Goal: Information Seeking & Learning: Learn about a topic

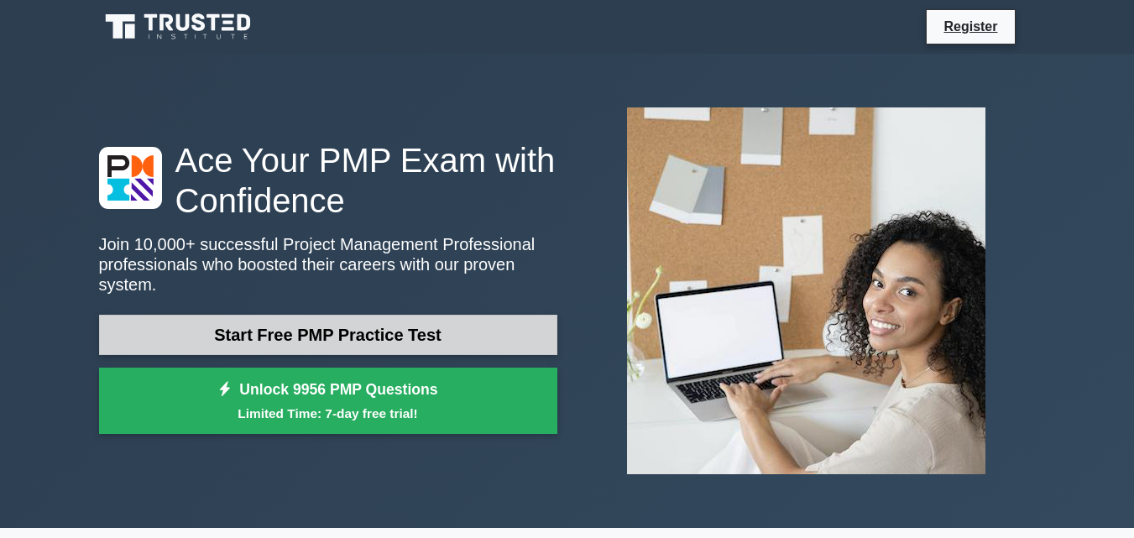
click at [296, 325] on link "Start Free PMP Practice Test" at bounding box center [328, 335] width 458 height 40
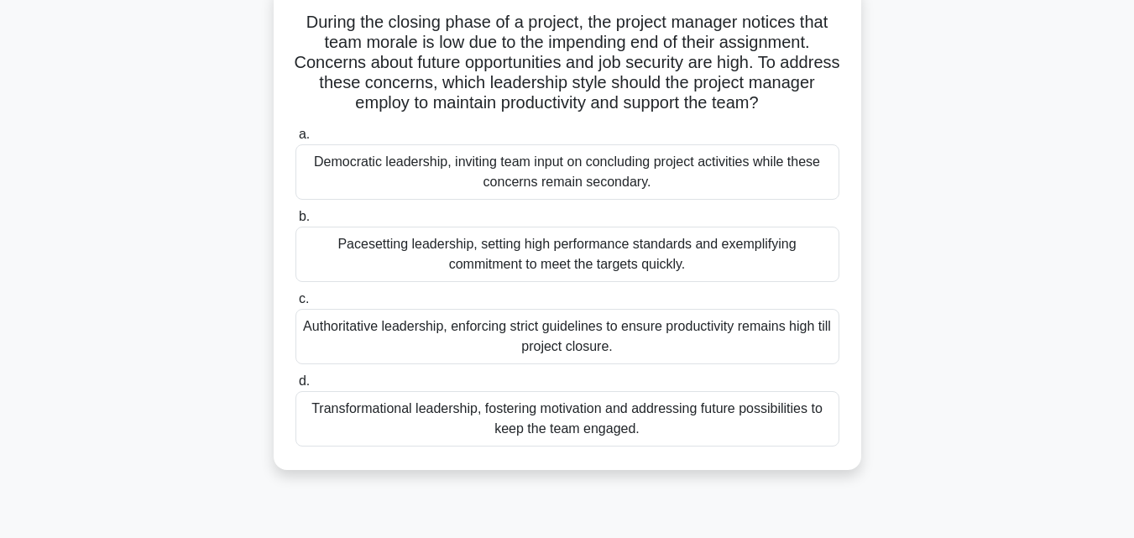
scroll to position [84, 0]
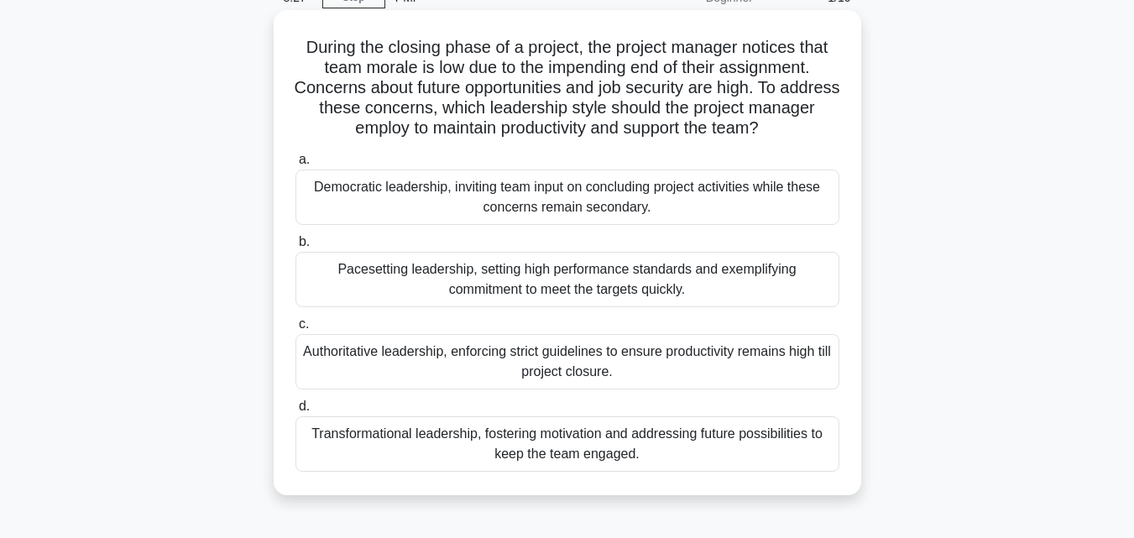
click at [477, 438] on div "Transformational leadership, fostering motivation and addressing future possibi…" at bounding box center [568, 443] width 544 height 55
click at [296, 412] on input "d. Transformational leadership, fostering motivation and addressing future poss…" at bounding box center [296, 406] width 0 height 11
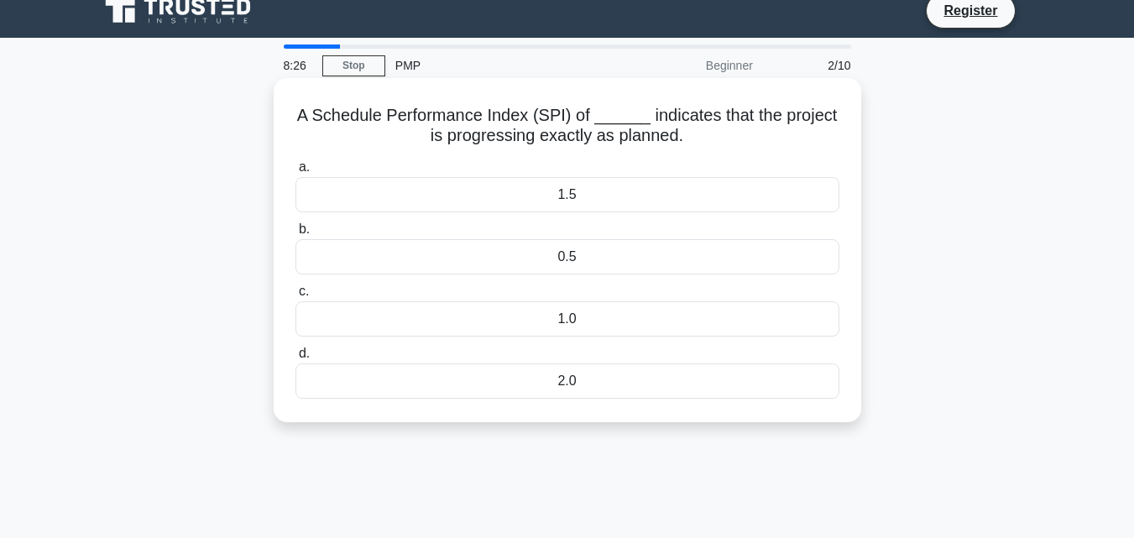
scroll to position [0, 0]
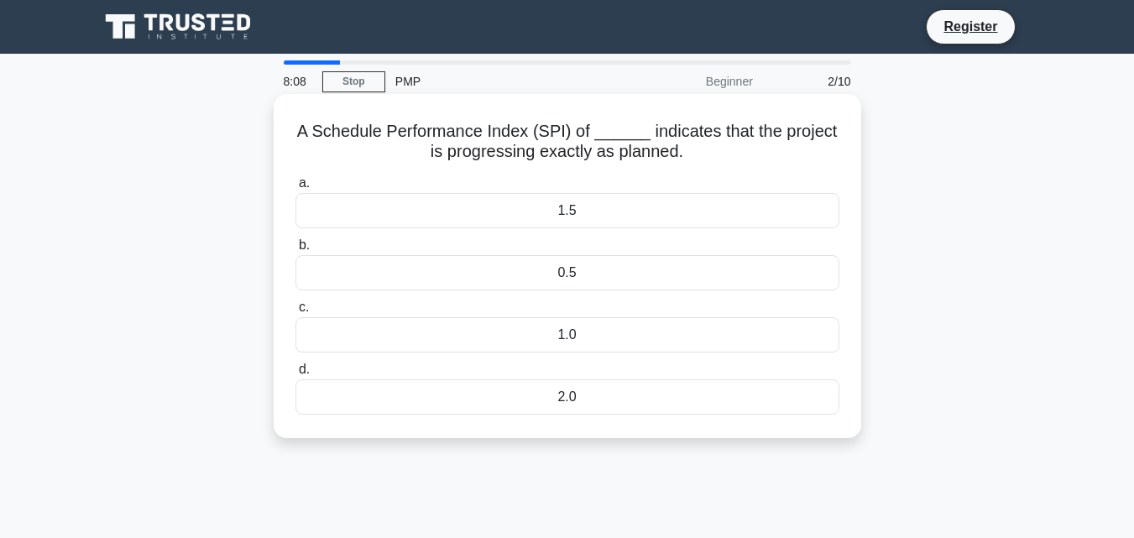
click at [567, 335] on div "1.0" at bounding box center [568, 334] width 544 height 35
click at [296, 313] on input "c. 1.0" at bounding box center [296, 307] width 0 height 11
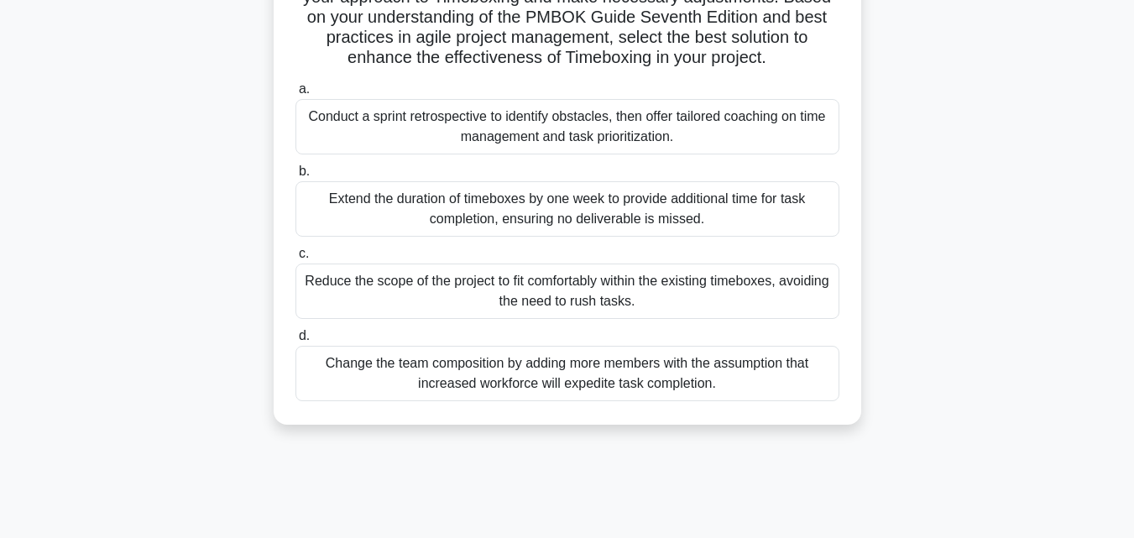
scroll to position [252, 0]
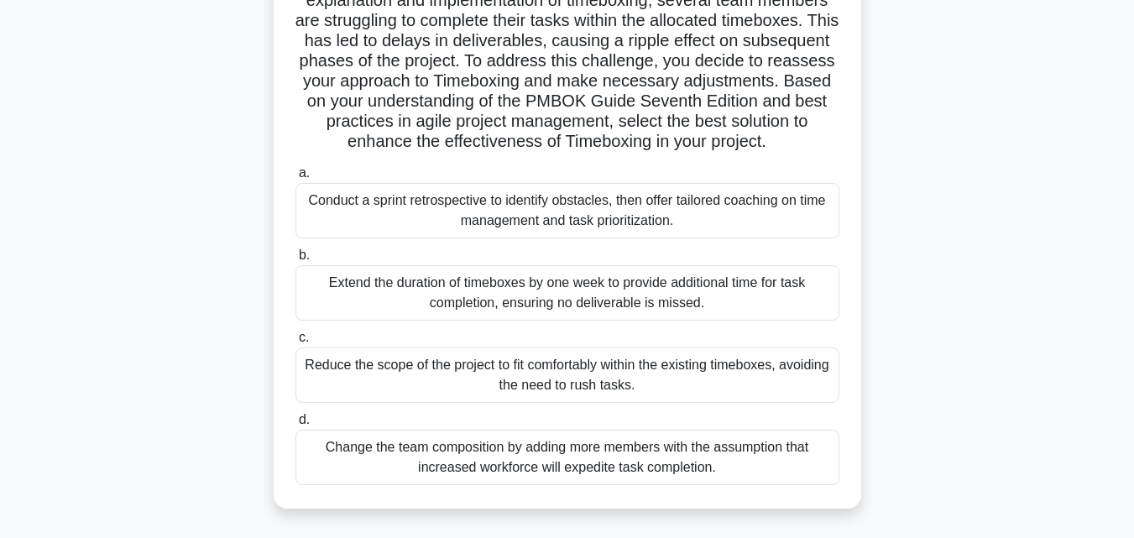
click at [621, 237] on div "Conduct a sprint retrospective to identify obstacles, then offer tailored coach…" at bounding box center [568, 210] width 544 height 55
click at [296, 179] on input "a. Conduct a sprint retrospective to identify obstacles, then offer tailored co…" at bounding box center [296, 173] width 0 height 11
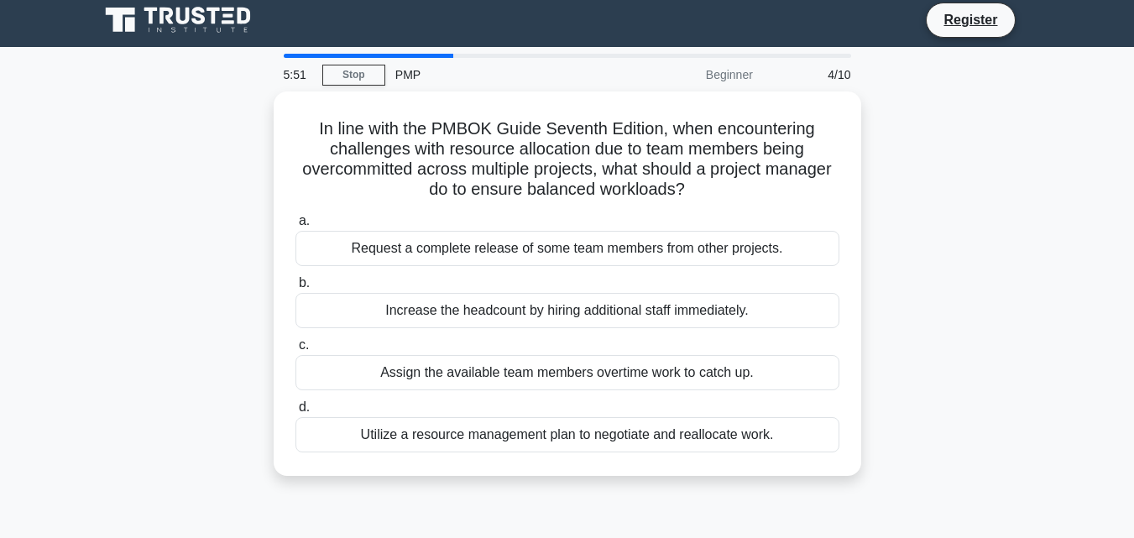
scroll to position [0, 0]
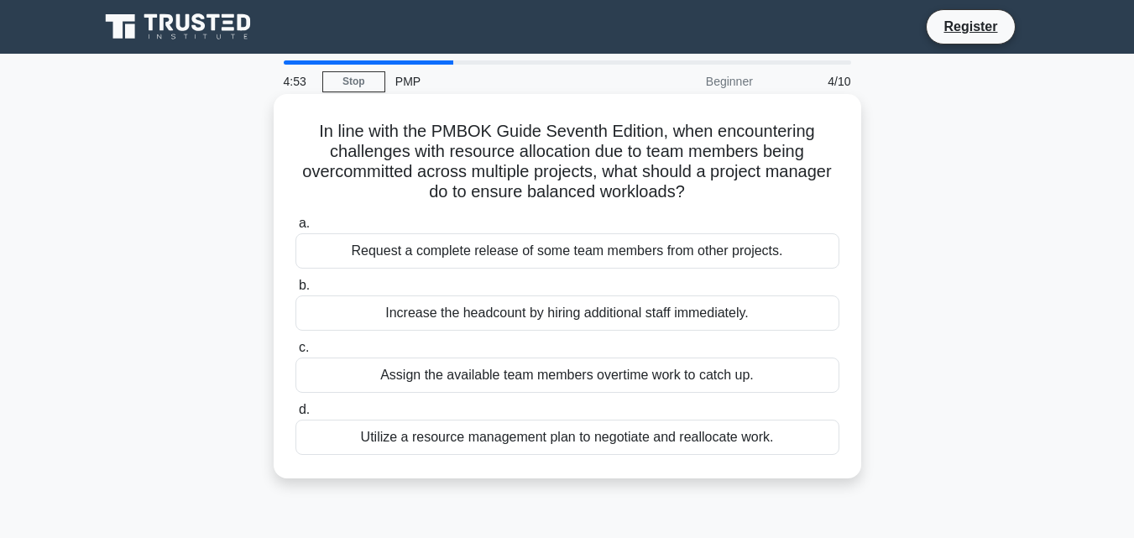
click at [666, 442] on div "Utilize a resource management plan to negotiate and reallocate work." at bounding box center [568, 437] width 544 height 35
click at [296, 416] on input "d. Utilize a resource management plan to negotiate and reallocate work." at bounding box center [296, 410] width 0 height 11
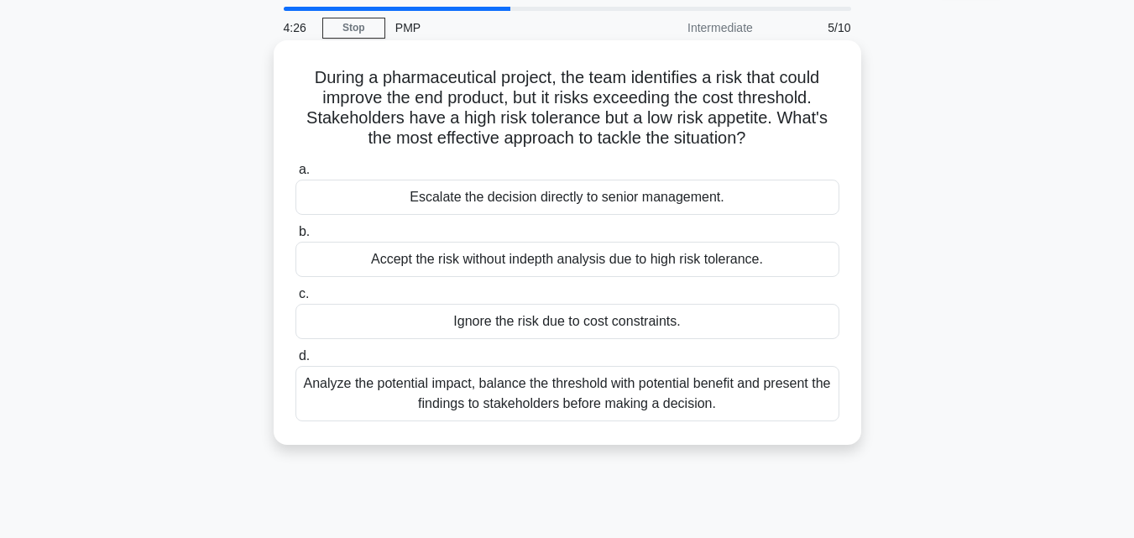
scroll to position [84, 0]
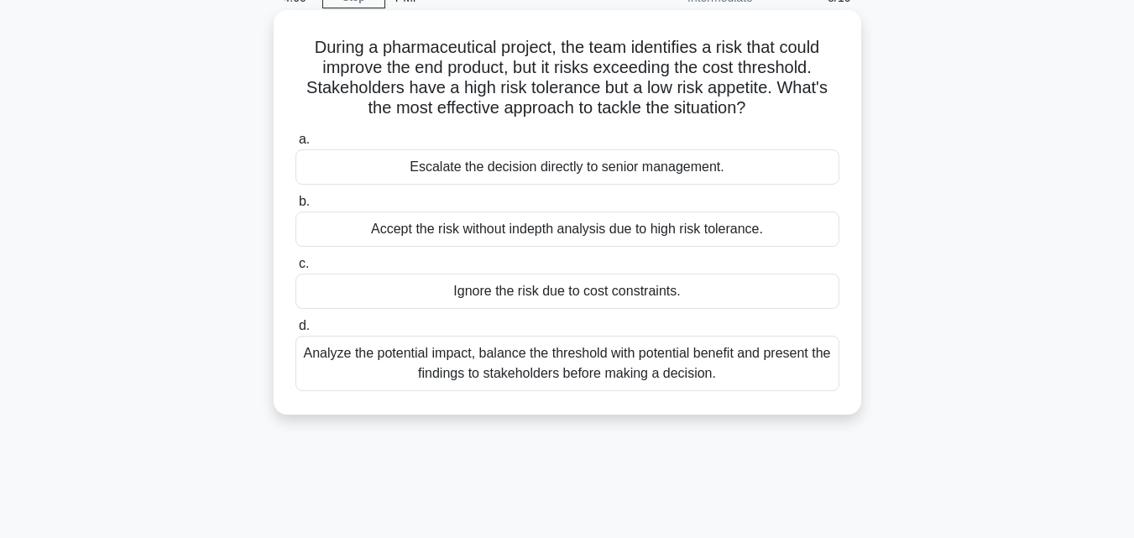
click at [408, 361] on div "Analyze the potential impact, balance the threshold with potential benefit and …" at bounding box center [568, 363] width 544 height 55
click at [296, 332] on input "d. Analyze the potential impact, balance the threshold with potential benefit a…" at bounding box center [296, 326] width 0 height 11
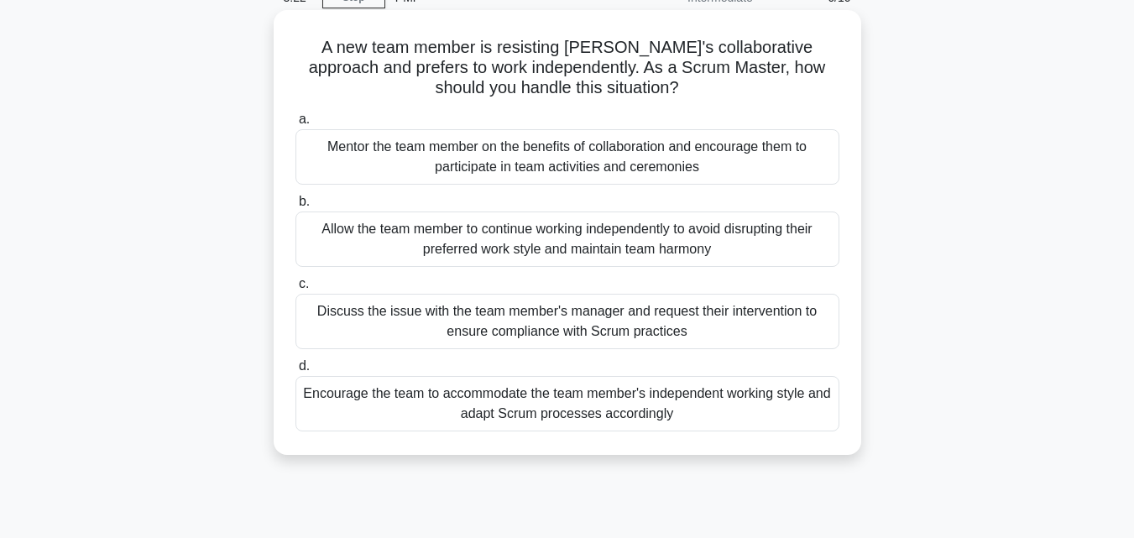
click at [775, 319] on div "Discuss the issue with the team member's manager and request their intervention…" at bounding box center [568, 321] width 544 height 55
click at [296, 290] on input "c. Discuss the issue with the team member's manager and request their intervent…" at bounding box center [296, 284] width 0 height 11
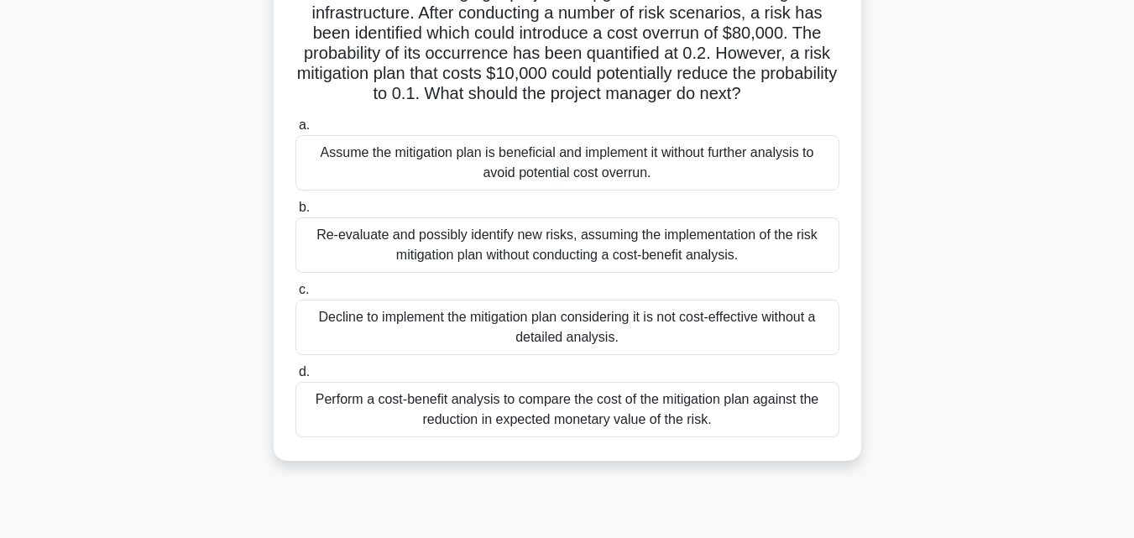
scroll to position [168, 0]
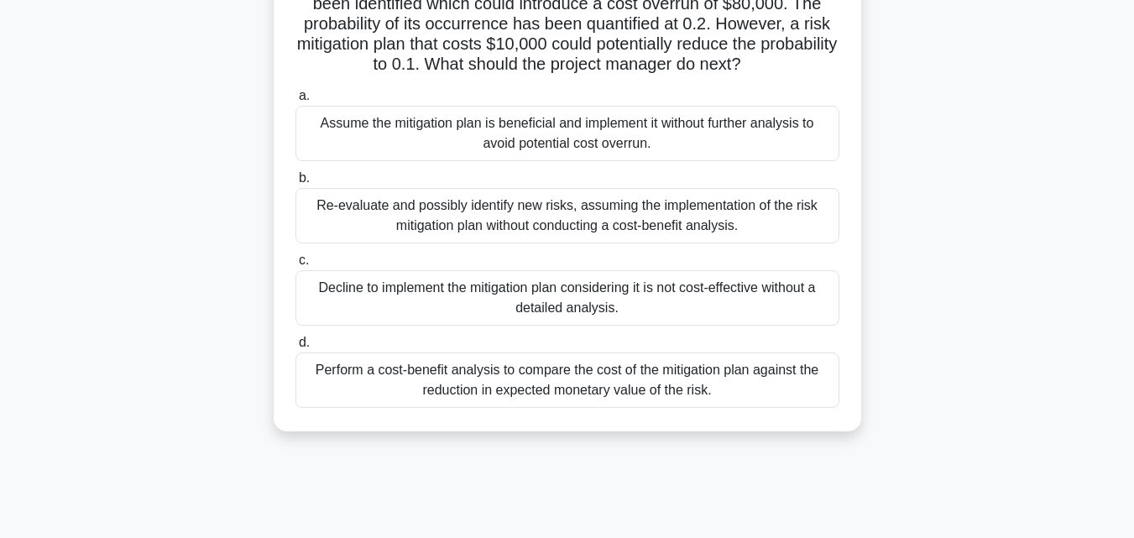
click at [496, 290] on div "Decline to implement the mitigation plan considering it is not cost-effective w…" at bounding box center [568, 297] width 544 height 55
click at [296, 266] on input "c. Decline to implement the mitigation plan considering it is not cost-effectiv…" at bounding box center [296, 260] width 0 height 11
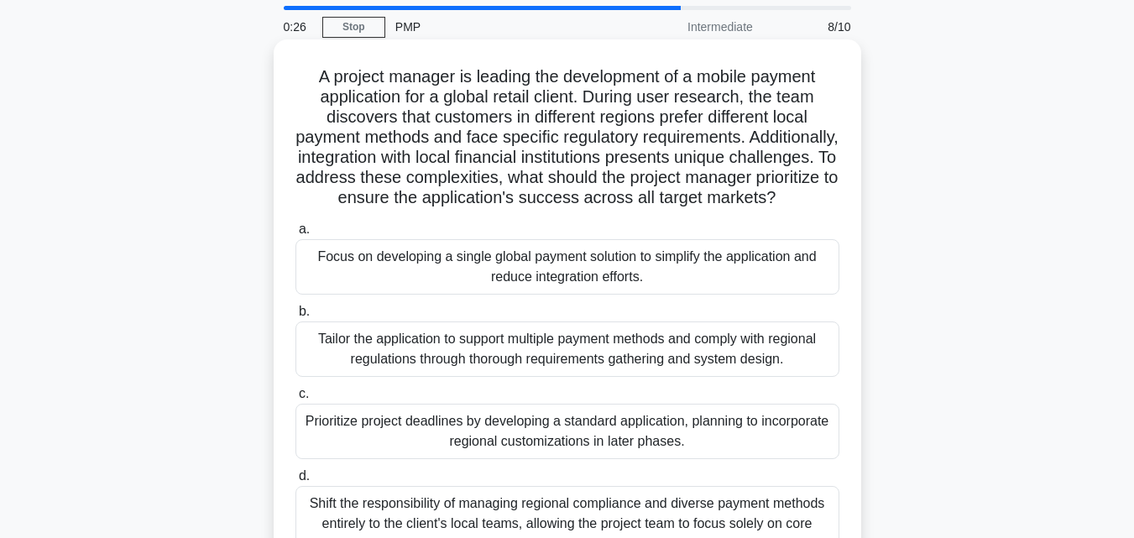
scroll to position [84, 0]
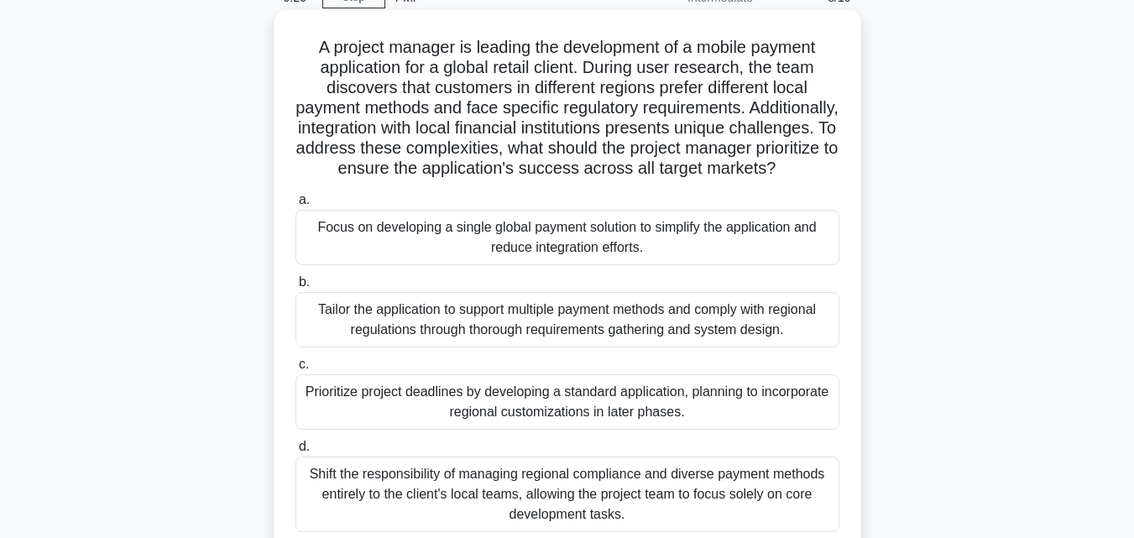
click at [383, 251] on div "Focus on developing a single global payment solution to simplify the applicatio…" at bounding box center [568, 237] width 544 height 55
click at [296, 206] on input "a. Focus on developing a single global payment solution to simplify the applica…" at bounding box center [296, 200] width 0 height 11
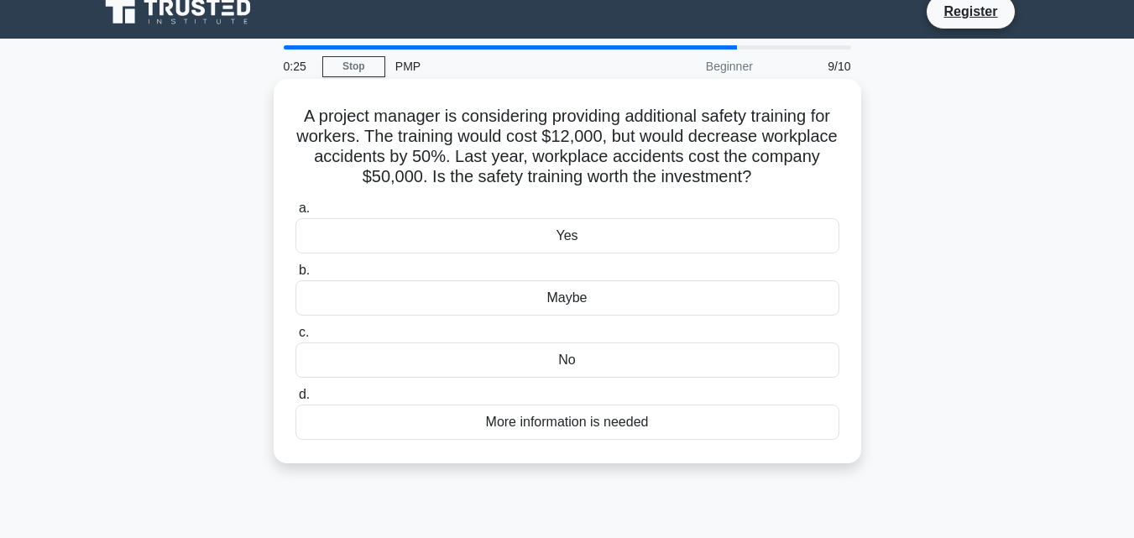
scroll to position [0, 0]
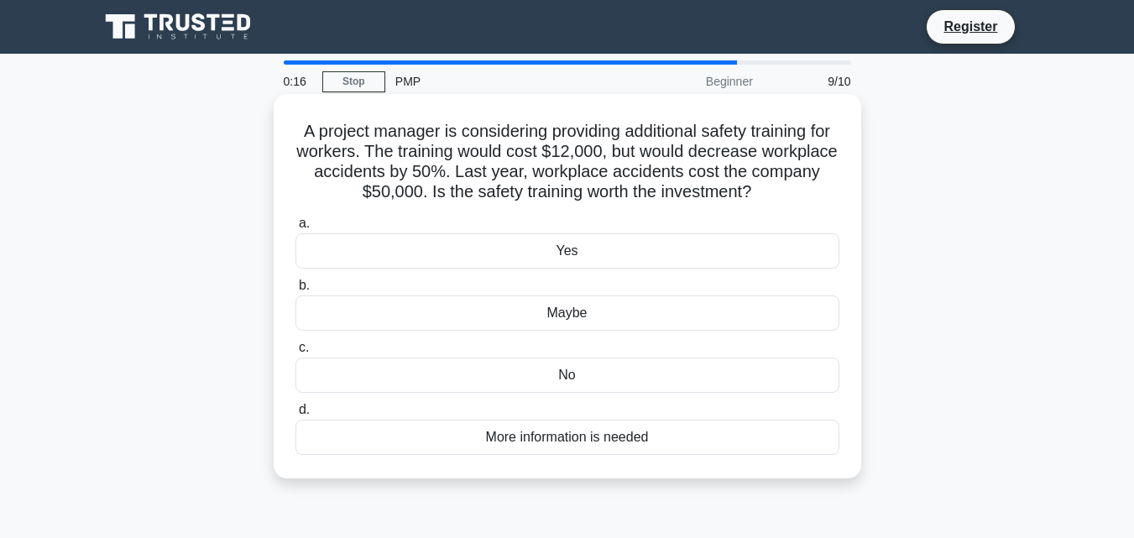
click at [520, 254] on div "Yes" at bounding box center [568, 250] width 544 height 35
click at [296, 229] on input "a. Yes" at bounding box center [296, 223] width 0 height 11
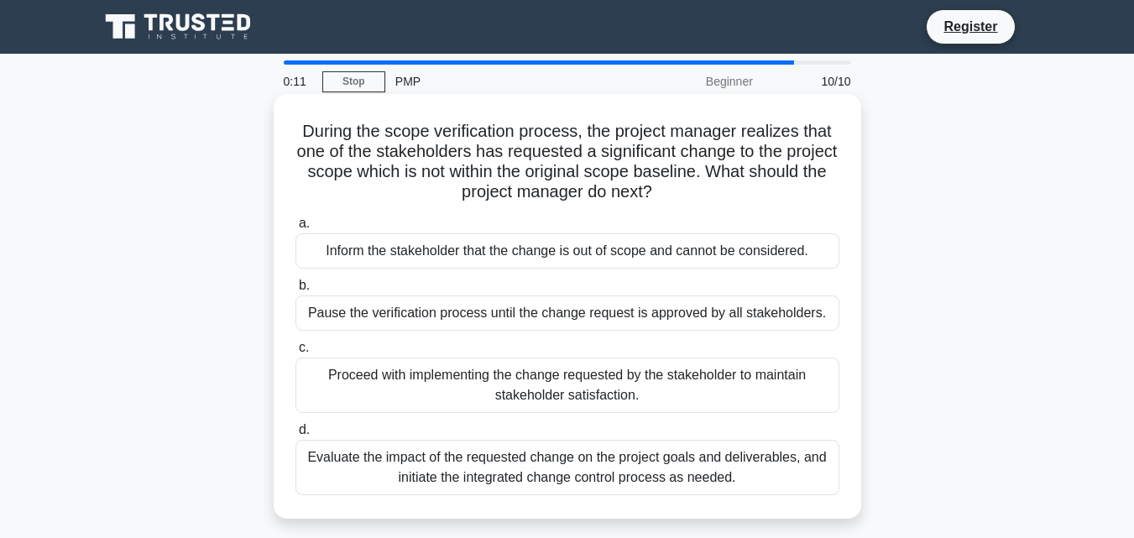
click at [506, 398] on div "Proceed with implementing the change requested by the stakeholder to maintain s…" at bounding box center [568, 385] width 544 height 55
click at [296, 353] on input "c. Proceed with implementing the change requested by the stakeholder to maintai…" at bounding box center [296, 348] width 0 height 11
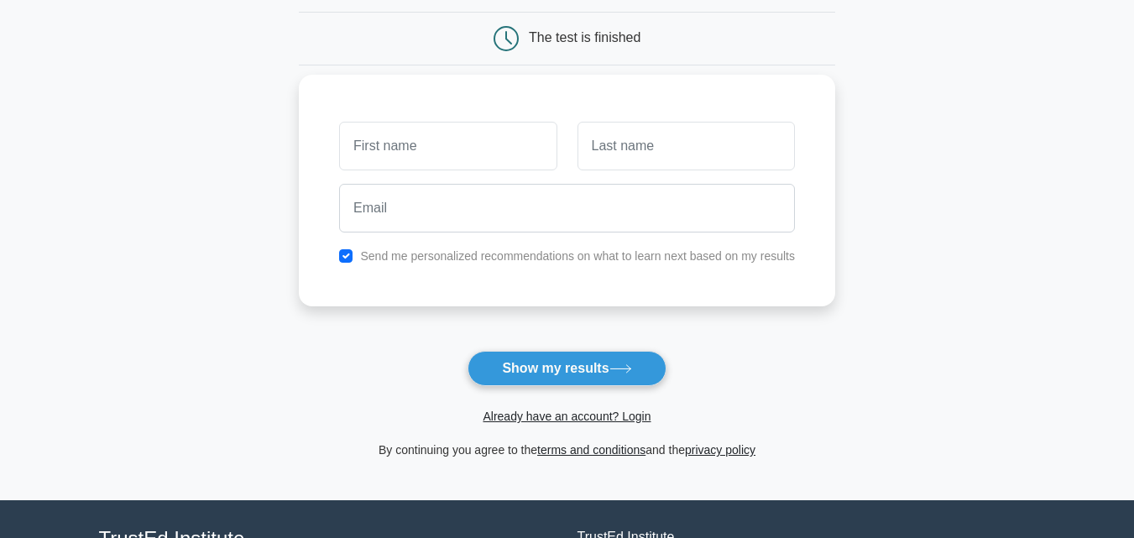
scroll to position [168, 0]
